Goal: Information Seeking & Learning: Learn about a topic

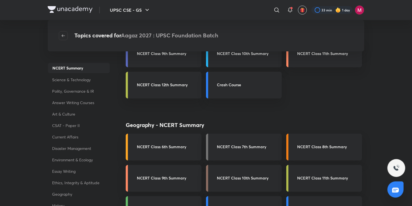
scroll to position [42, 0]
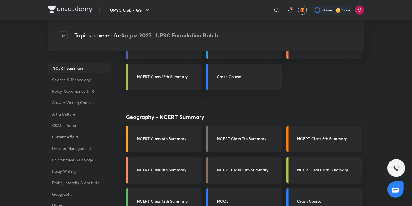
click at [321, 135] on link "NCERT Class 8th Summary" at bounding box center [325, 139] width 76 height 27
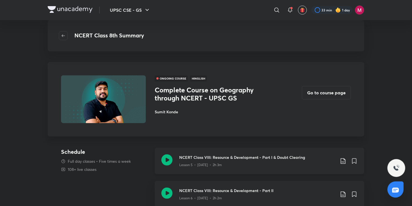
click at [169, 158] on icon at bounding box center [167, 159] width 11 height 11
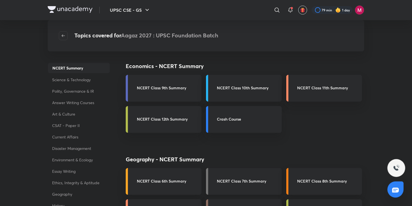
click at [243, 174] on link "NCERT Class 7th Summary" at bounding box center [244, 181] width 76 height 27
click at [153, 187] on link "NCERT Class 6th Summary" at bounding box center [164, 181] width 76 height 27
click at [238, 179] on h3 "NCERT Class 7th Summary" at bounding box center [247, 181] width 61 height 6
click at [315, 182] on h3 "NCERT Class 8th Summary" at bounding box center [328, 181] width 61 height 6
click at [93, 67] on p "NCERT Summary" at bounding box center [79, 67] width 62 height 11
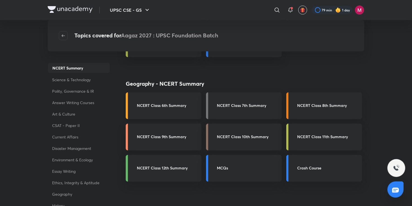
scroll to position [76, 0]
click at [254, 170] on h3 "MCQs" at bounding box center [247, 168] width 61 height 6
click at [250, 100] on link "NCERT Class 7th Summary" at bounding box center [244, 105] width 76 height 27
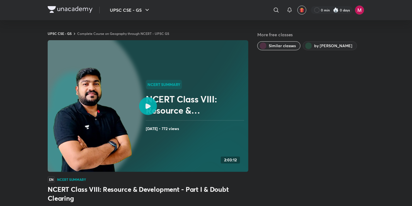
click at [150, 105] on icon at bounding box center [148, 106] width 5 height 5
click at [157, 108] on div at bounding box center [148, 106] width 18 height 18
click at [141, 104] on div at bounding box center [148, 106] width 18 height 18
click at [146, 104] on icon at bounding box center [148, 106] width 5 height 5
drag, startPoint x: 161, startPoint y: 178, endPoint x: 187, endPoint y: 126, distance: 58.8
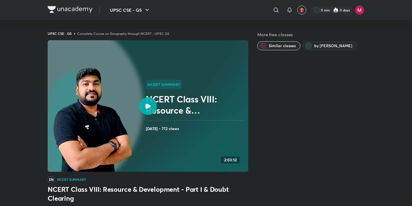
click at [187, 126] on div "NCERT Summary NCERT Class VIII: Resource & Development - Part I & Doubt Clearin…" at bounding box center [148, 150] width 201 height 220
click at [187, 126] on h4 "[DATE] • 772 views" at bounding box center [196, 128] width 100 height 7
click at [154, 106] on div at bounding box center [148, 106] width 18 height 18
drag, startPoint x: 154, startPoint y: 106, endPoint x: 147, endPoint y: 104, distance: 6.9
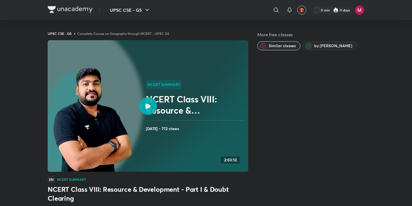
click at [147, 104] on icon at bounding box center [148, 106] width 5 height 5
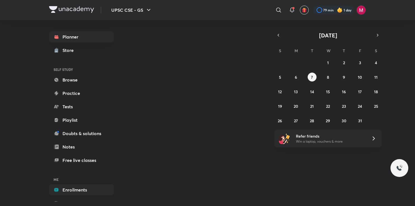
click at [61, 190] on link "Enrollments" at bounding box center [81, 189] width 65 height 11
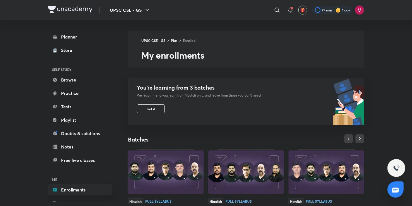
click at [327, 167] on img at bounding box center [327, 172] width 76 height 44
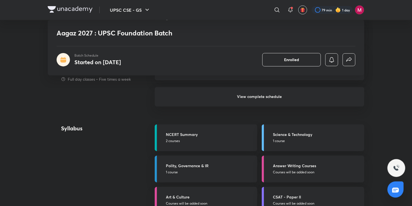
scroll to position [496, 0]
click at [215, 131] on h5 "NCERT Summary" at bounding box center [210, 134] width 88 height 6
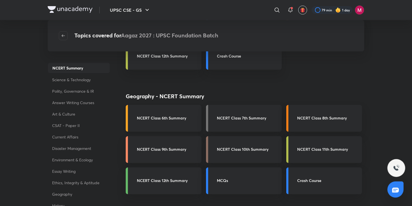
scroll to position [63, 0]
click at [253, 122] on link "NCERT Class 7th Summary" at bounding box center [244, 118] width 76 height 27
click at [237, 114] on link "NCERT Class 7th Summary" at bounding box center [244, 118] width 76 height 27
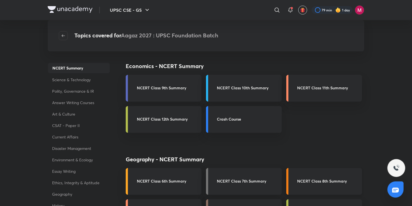
click at [314, 190] on link "NCERT Class 8th Summary" at bounding box center [325, 181] width 76 height 27
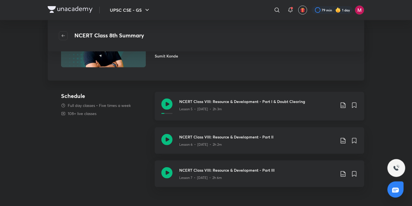
scroll to position [56, 0]
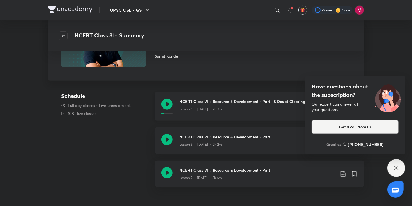
click at [171, 104] on icon at bounding box center [167, 103] width 11 height 11
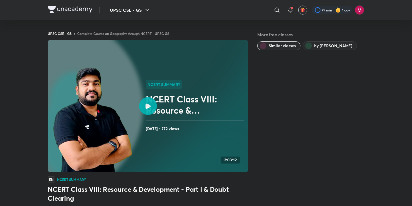
click at [143, 101] on div at bounding box center [148, 106] width 18 height 18
